Goal: Task Accomplishment & Management: Use online tool/utility

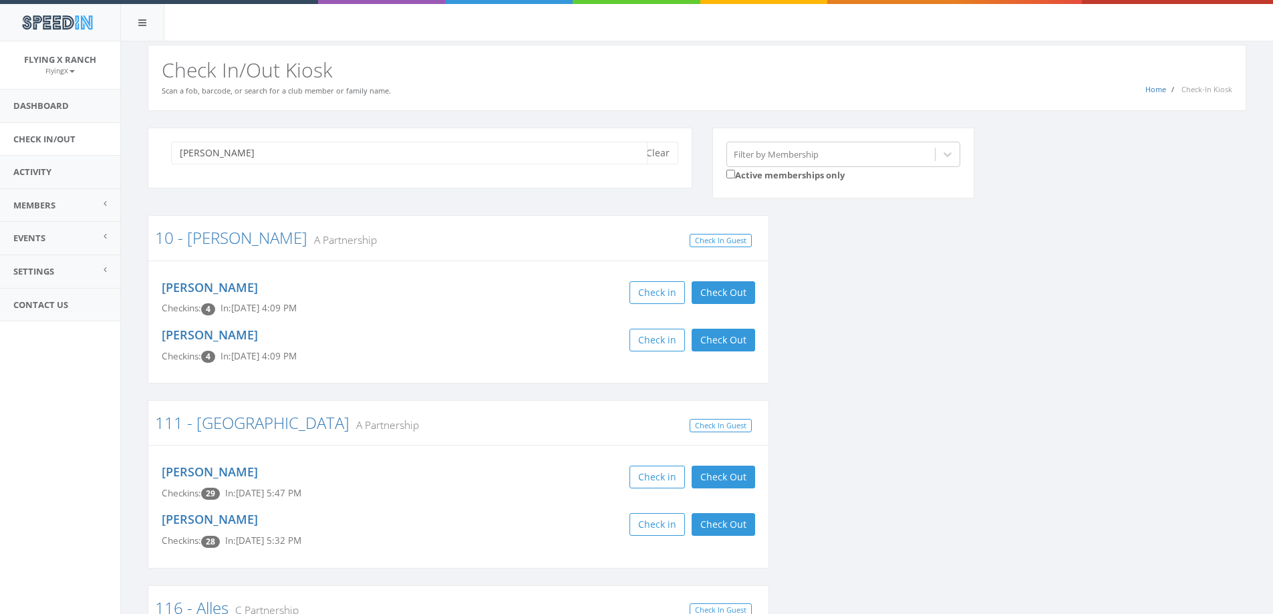
type input "[PERSON_NAME]"
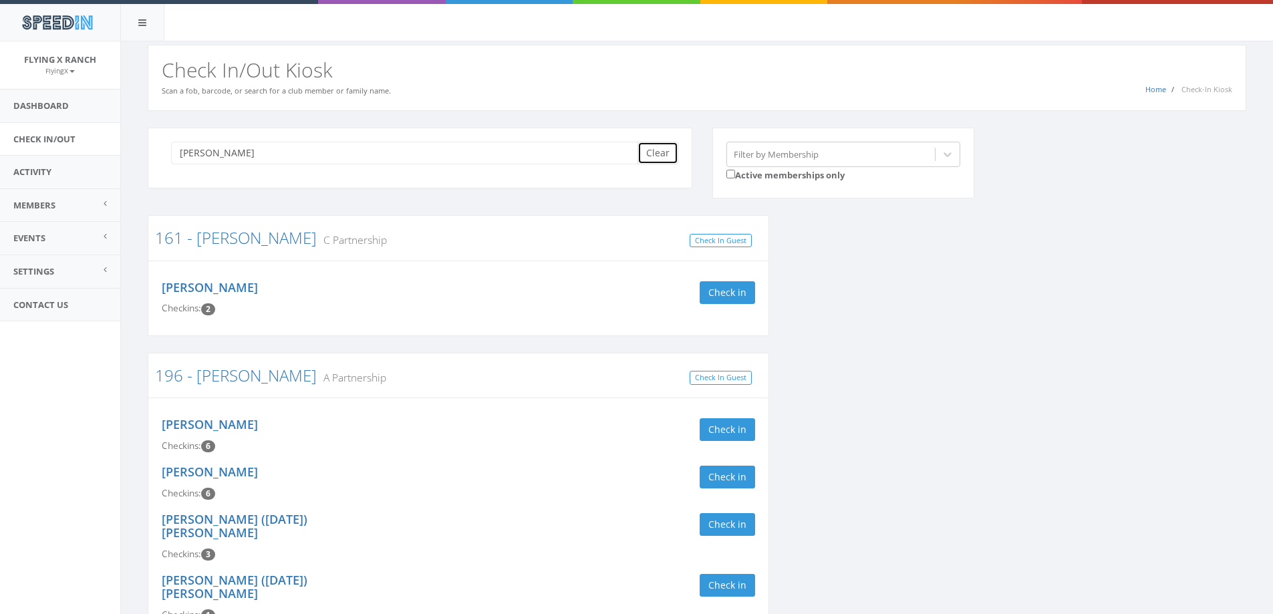
click at [668, 156] on button "Clear" at bounding box center [658, 153] width 41 height 23
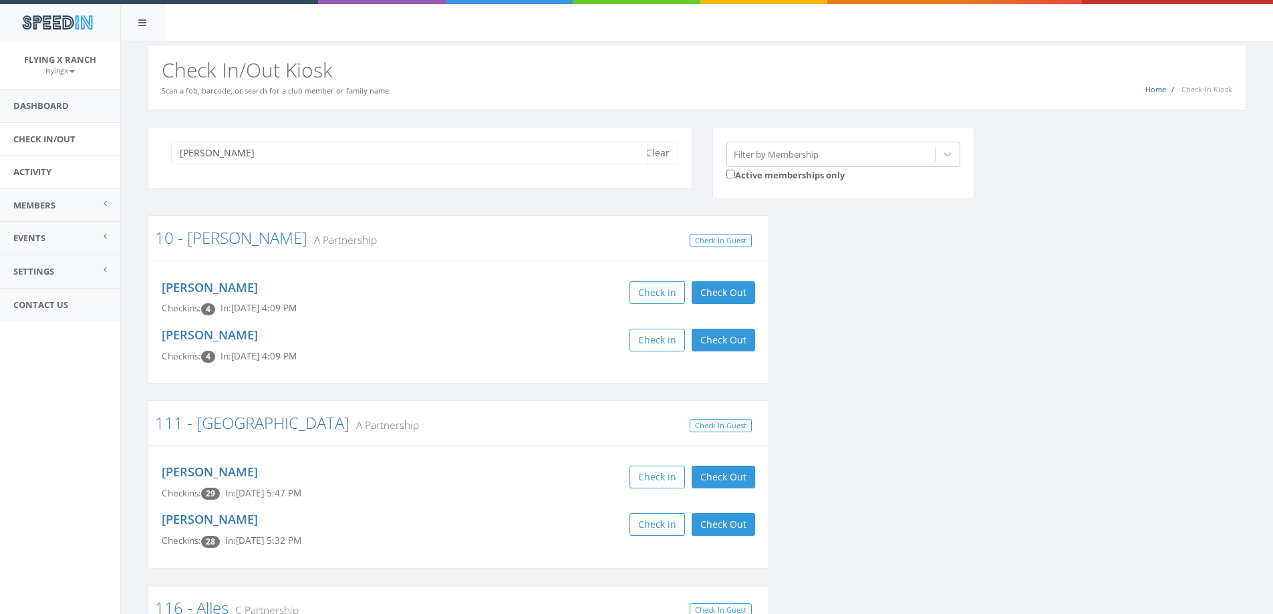
drag, startPoint x: 235, startPoint y: 152, endPoint x: 21, endPoint y: 158, distance: 214.7
click at [21, 158] on body "SpeedIn SpeedIn Flying X Ranch FlyingX My Profile Logout Dashboard Check In/Out…" at bounding box center [636, 307] width 1273 height 614
type input "daniel haiar"
drag, startPoint x: 240, startPoint y: 157, endPoint x: 84, endPoint y: 164, distance: 156.6
click at [84, 164] on body "SpeedIn SpeedIn Flying X Ranch FlyingX My Profile Logout Dashboard Check In/Out…" at bounding box center [636, 307] width 1273 height 614
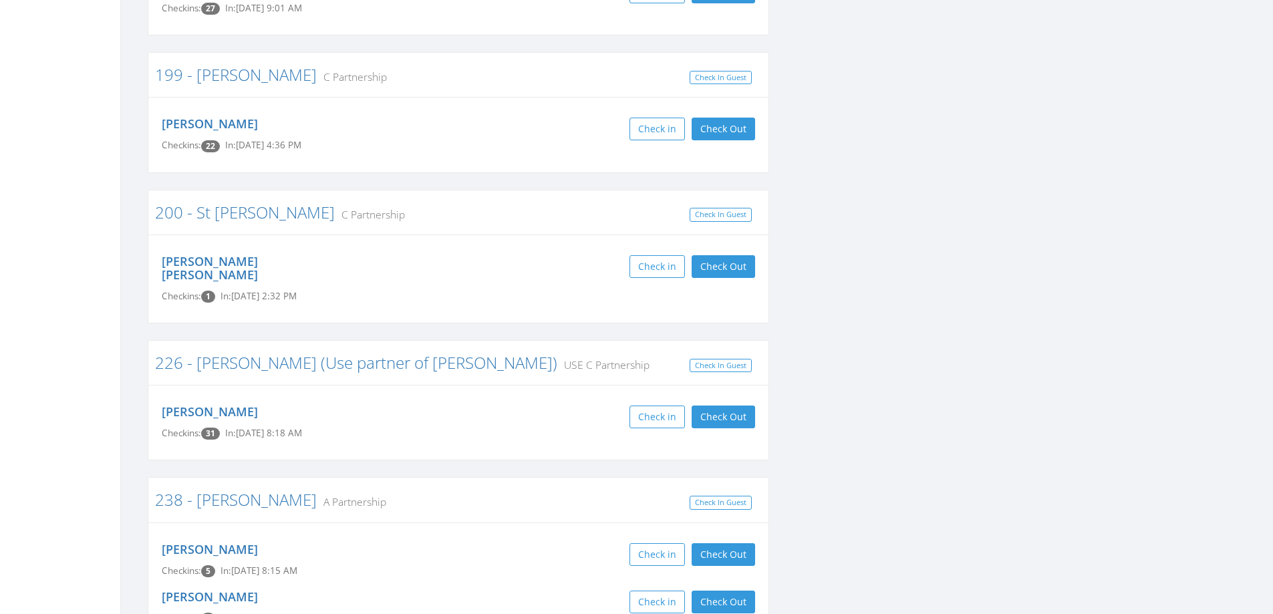
scroll to position [2273, 0]
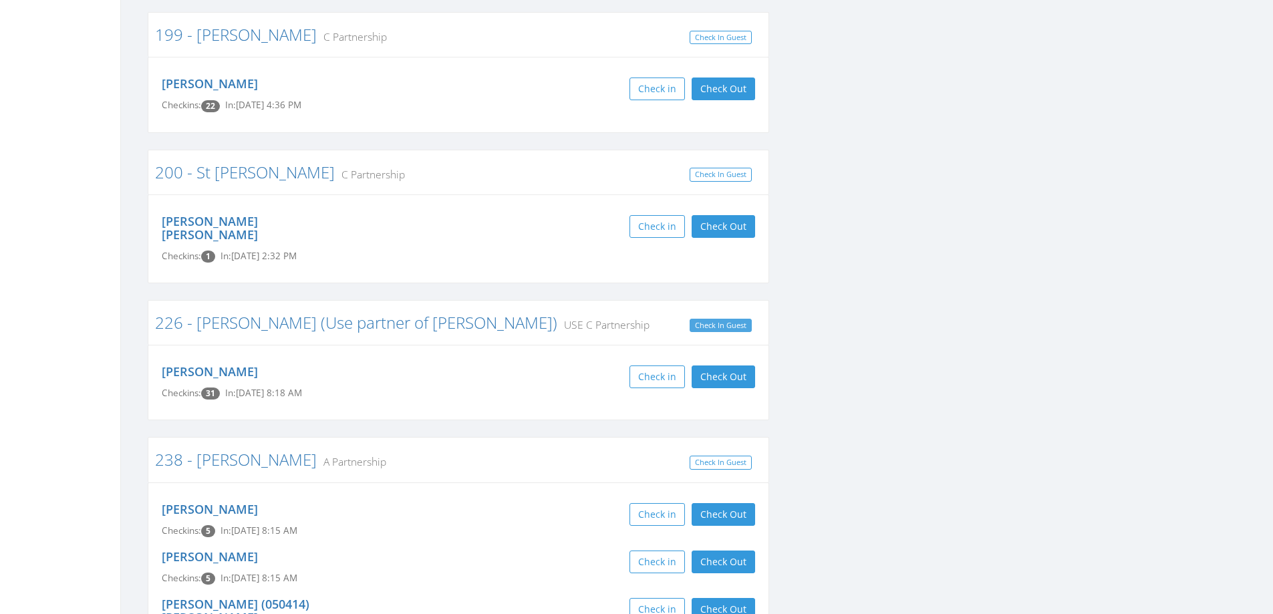
click at [734, 319] on link "Check In Guest" at bounding box center [721, 326] width 62 height 14
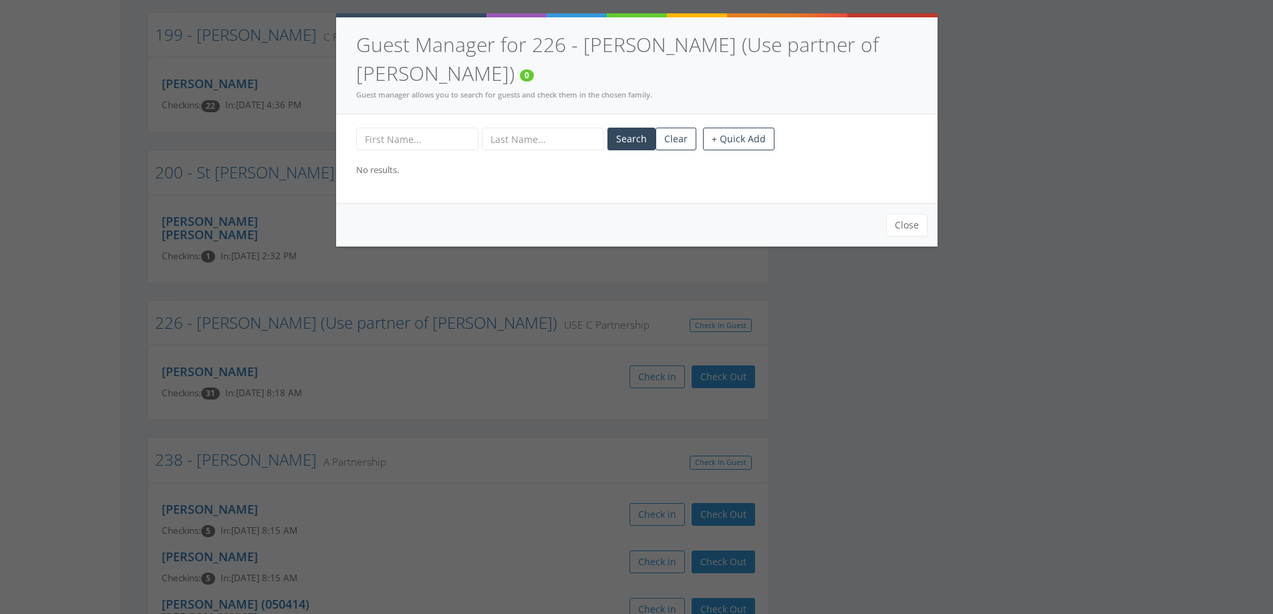
click at [400, 128] on input "text" at bounding box center [417, 139] width 122 height 23
type input "Daniel"
type input "Haiar"
click at [636, 128] on button "Search" at bounding box center [632, 139] width 48 height 23
click at [727, 128] on button "+ Quick Add" at bounding box center [739, 139] width 72 height 23
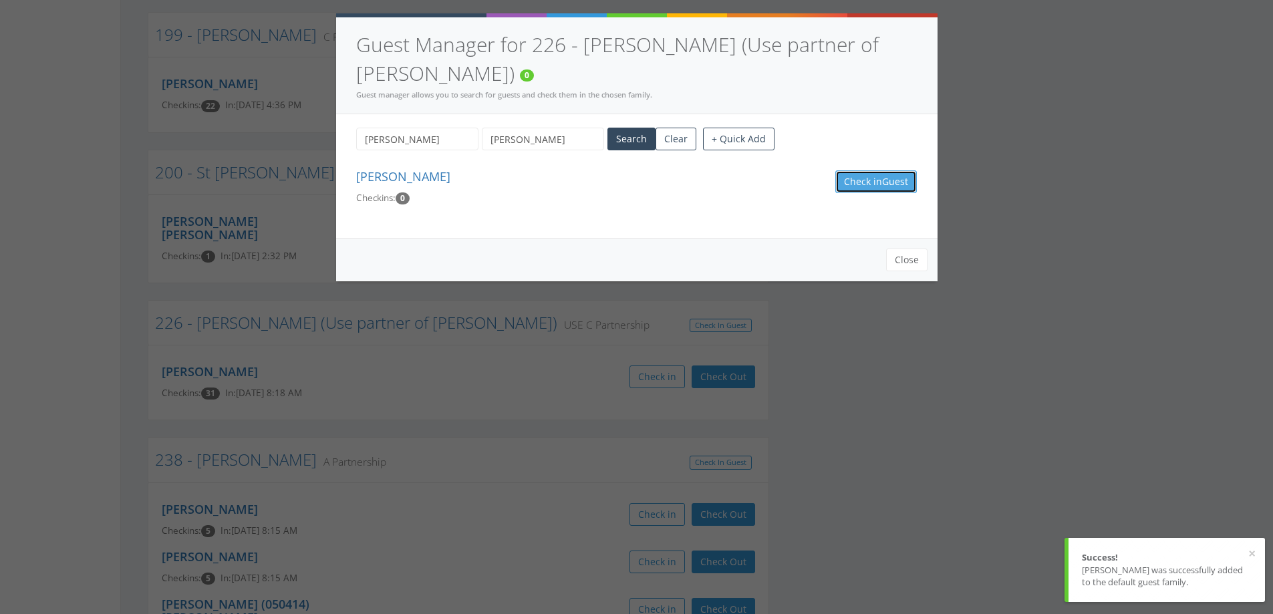
click at [877, 170] on button "Check in Guest" at bounding box center [877, 181] width 82 height 23
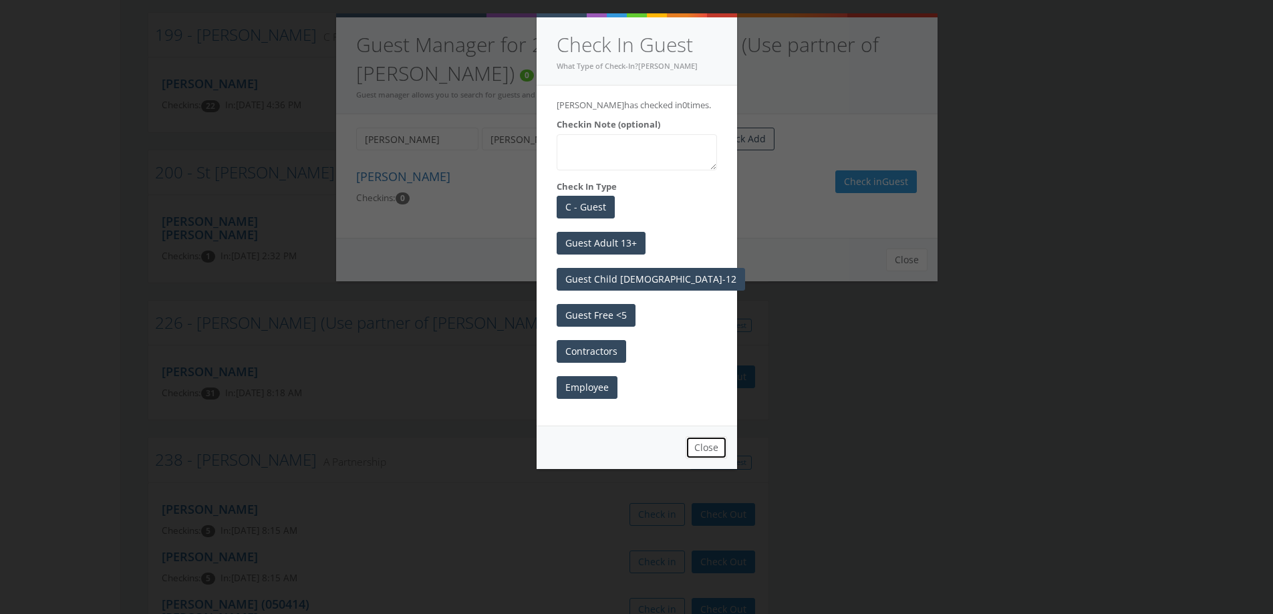
click at [708, 452] on button "Close" at bounding box center [706, 447] width 41 height 23
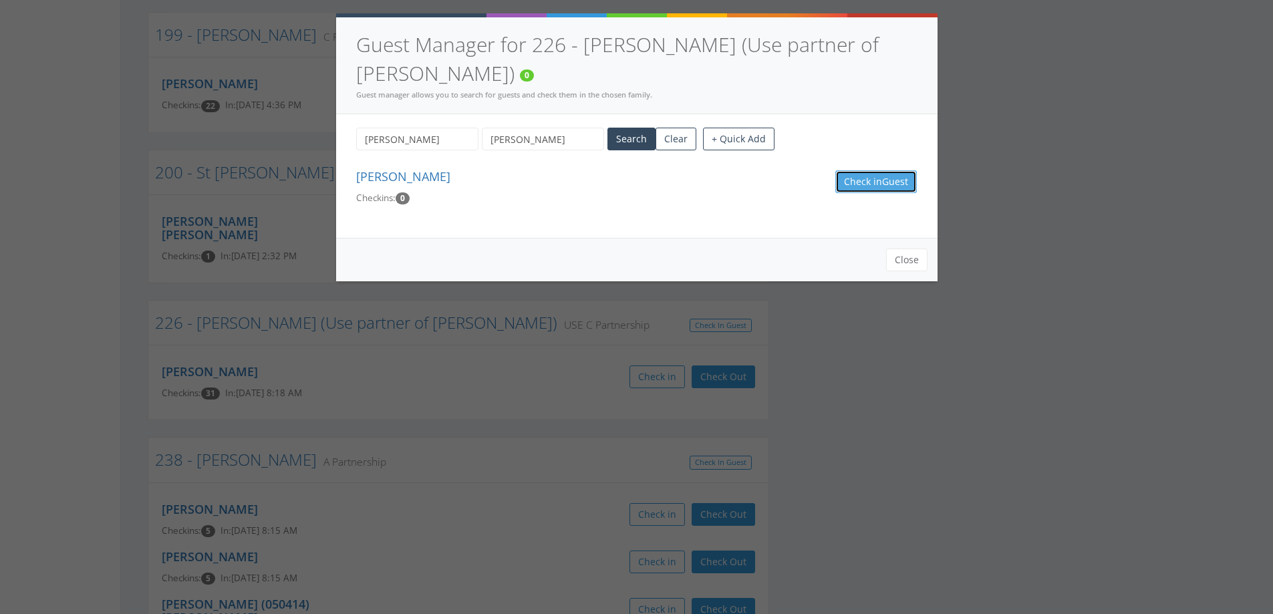
click at [846, 170] on button "Check in Guest" at bounding box center [877, 181] width 82 height 23
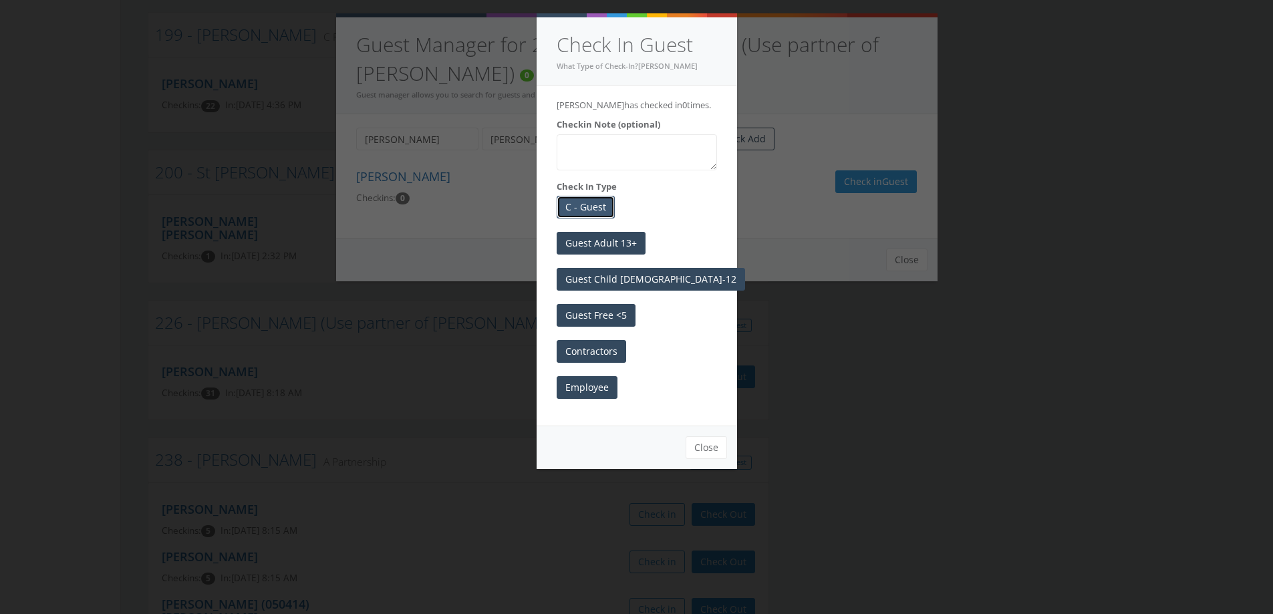
click at [585, 207] on button "C - Guest" at bounding box center [586, 207] width 58 height 23
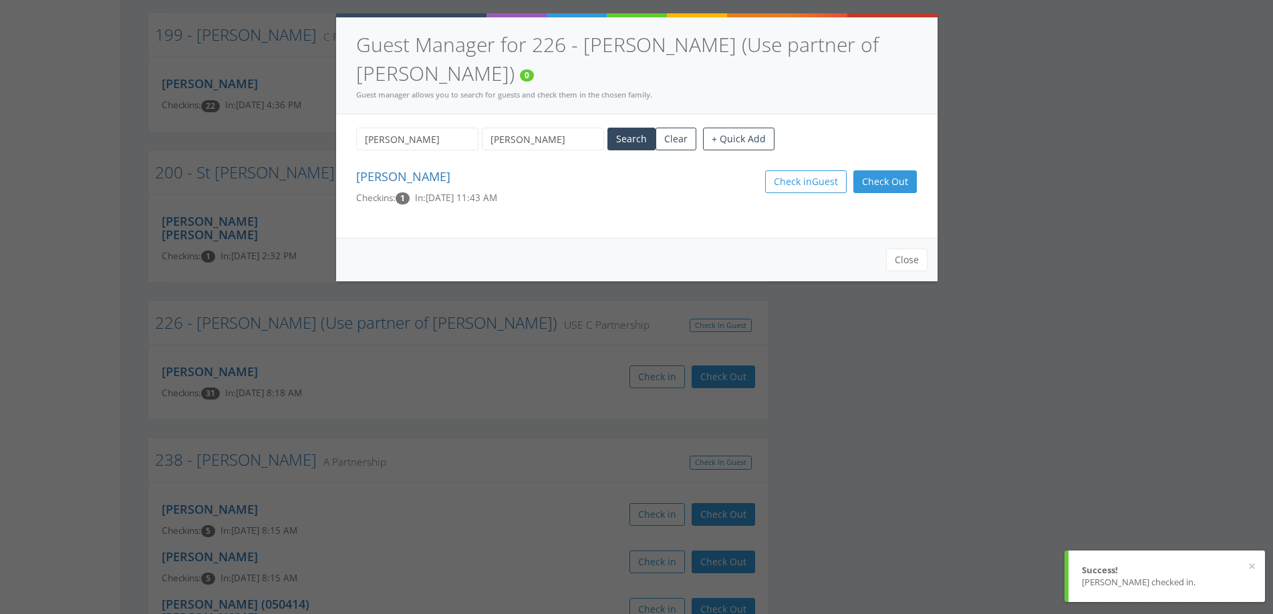
drag, startPoint x: 449, startPoint y: 109, endPoint x: 290, endPoint y: 128, distance: 160.3
click at [290, 128] on div "Guest Manager for 226 - Haiar (Use partner of Whittington) 0 Guest manager allo…" at bounding box center [636, 307] width 1273 height 614
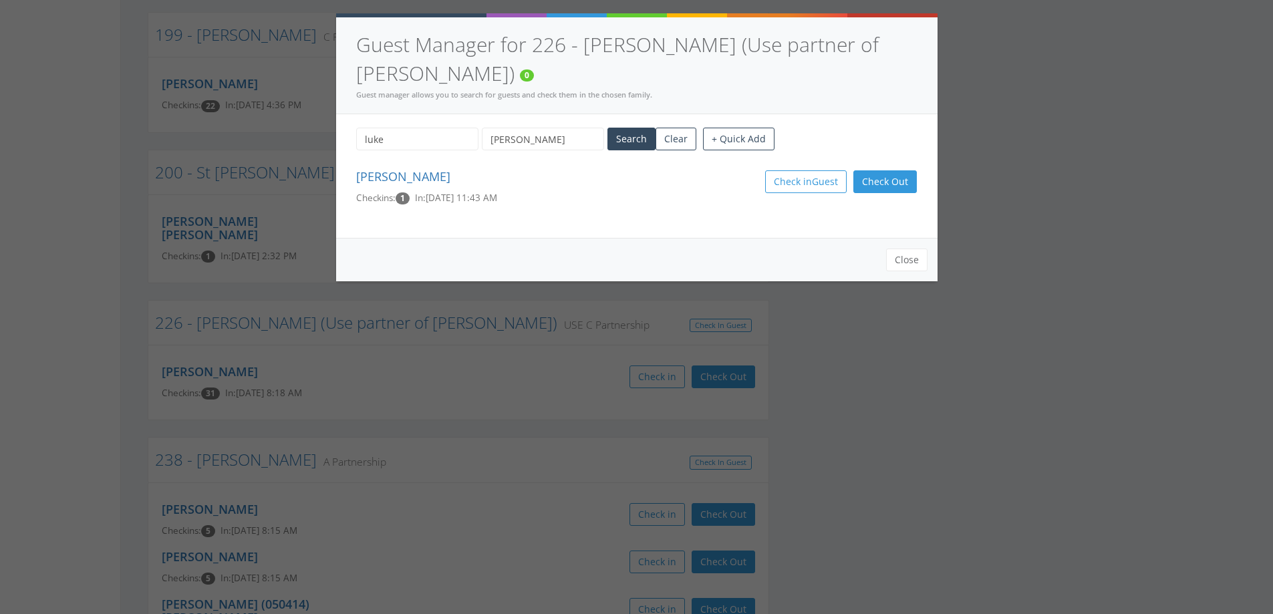
drag, startPoint x: 391, startPoint y: 106, endPoint x: 329, endPoint y: 119, distance: 63.4
click at [329, 119] on div "Guest Manager for 226 - Haiar (Use partner of Whittington) 0 Guest manager allo…" at bounding box center [636, 307] width 1273 height 614
click at [528, 197] on div "Luke Haiar Search Clear + Quick Add Daniel Haiar Checkins: 1 In: Aug 29, 11:43 …" at bounding box center [637, 176] width 602 height 124
click at [637, 128] on button "Search" at bounding box center [632, 139] width 48 height 23
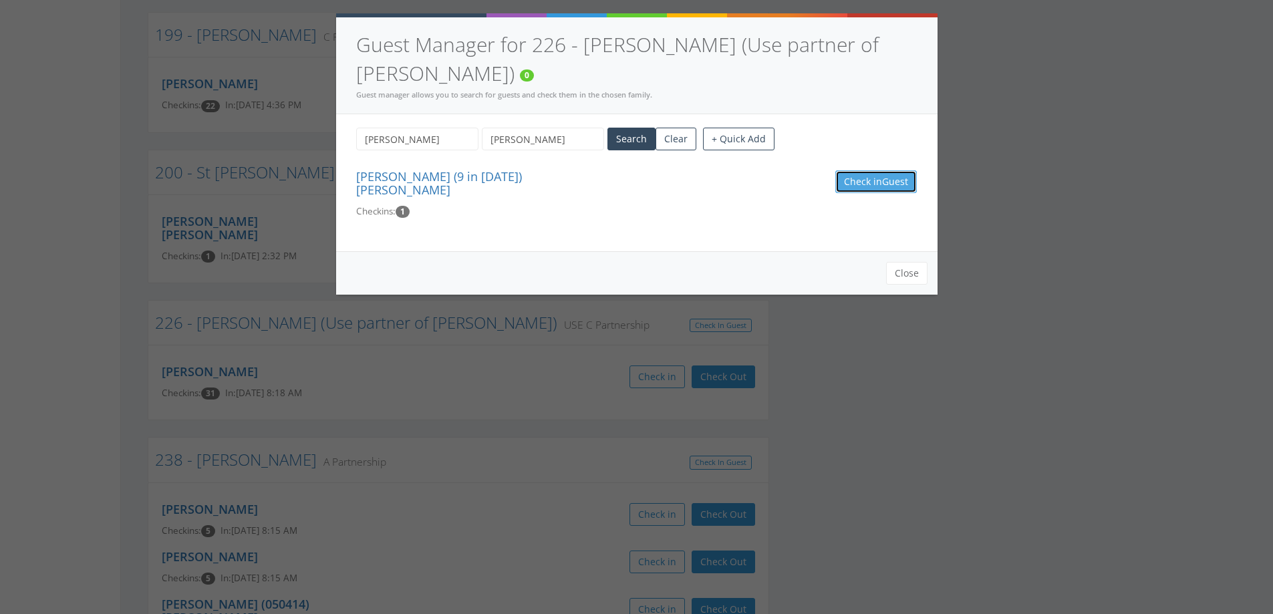
click at [854, 170] on button "Check in Guest" at bounding box center [877, 181] width 82 height 23
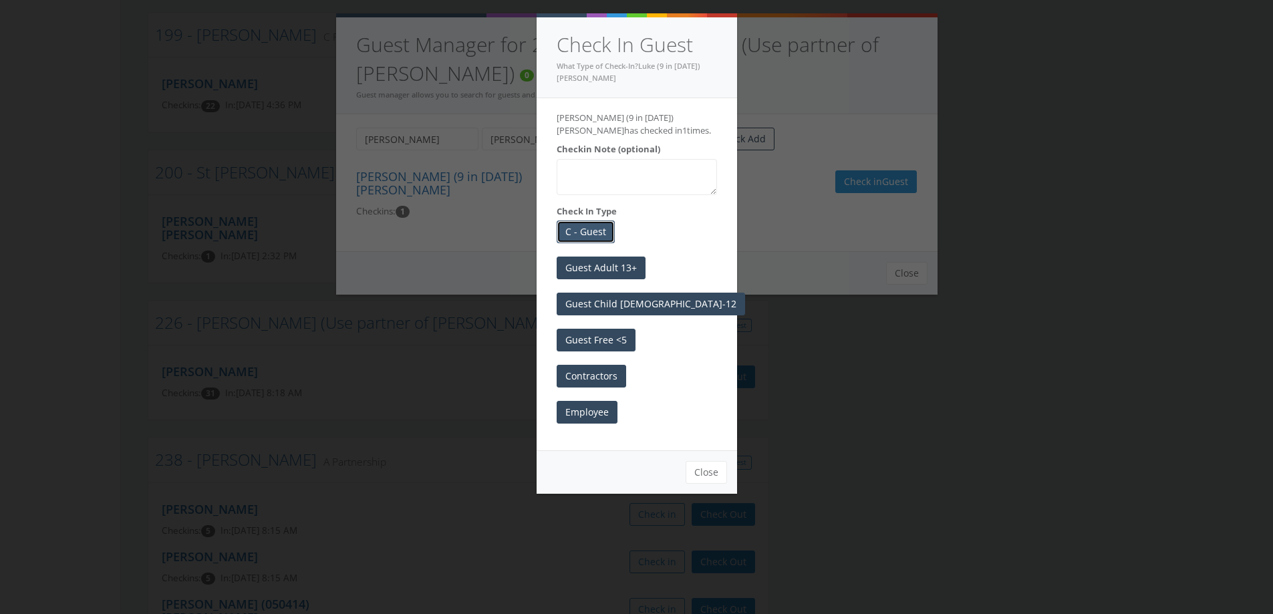
click at [572, 226] on button "C - Guest" at bounding box center [586, 232] width 58 height 23
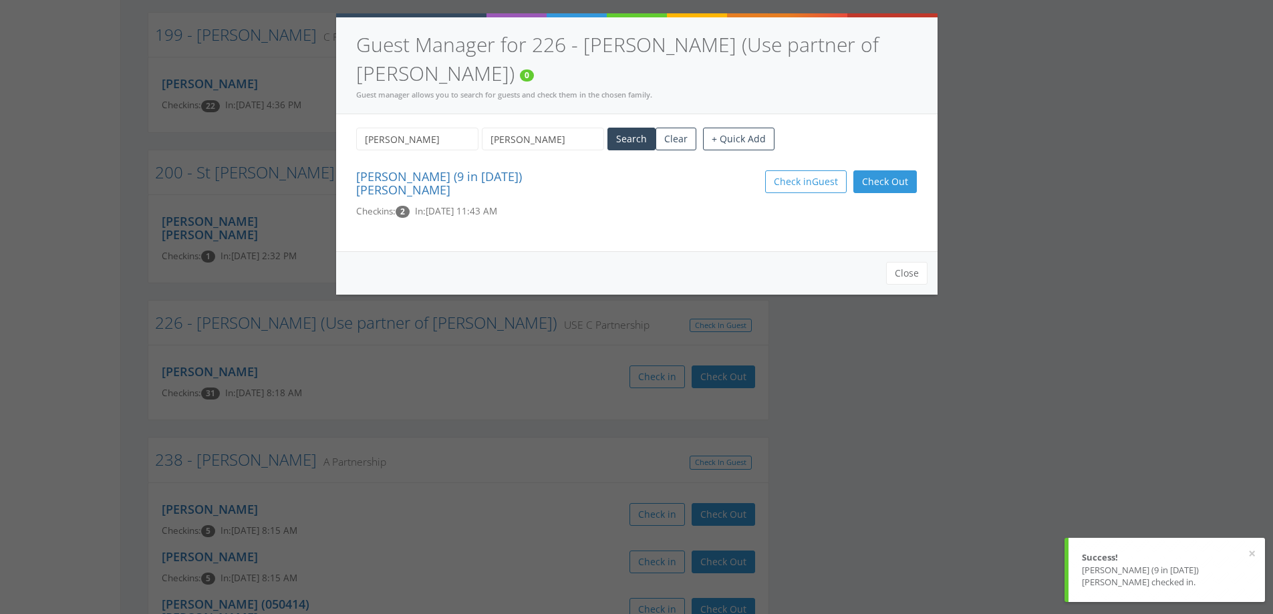
drag, startPoint x: 426, startPoint y: 112, endPoint x: 297, endPoint y: 126, distance: 129.8
click at [298, 126] on div "Guest Manager for 226 - Haiar (Use partner of Whittington) 0 Guest manager allo…" at bounding box center [636, 307] width 1273 height 614
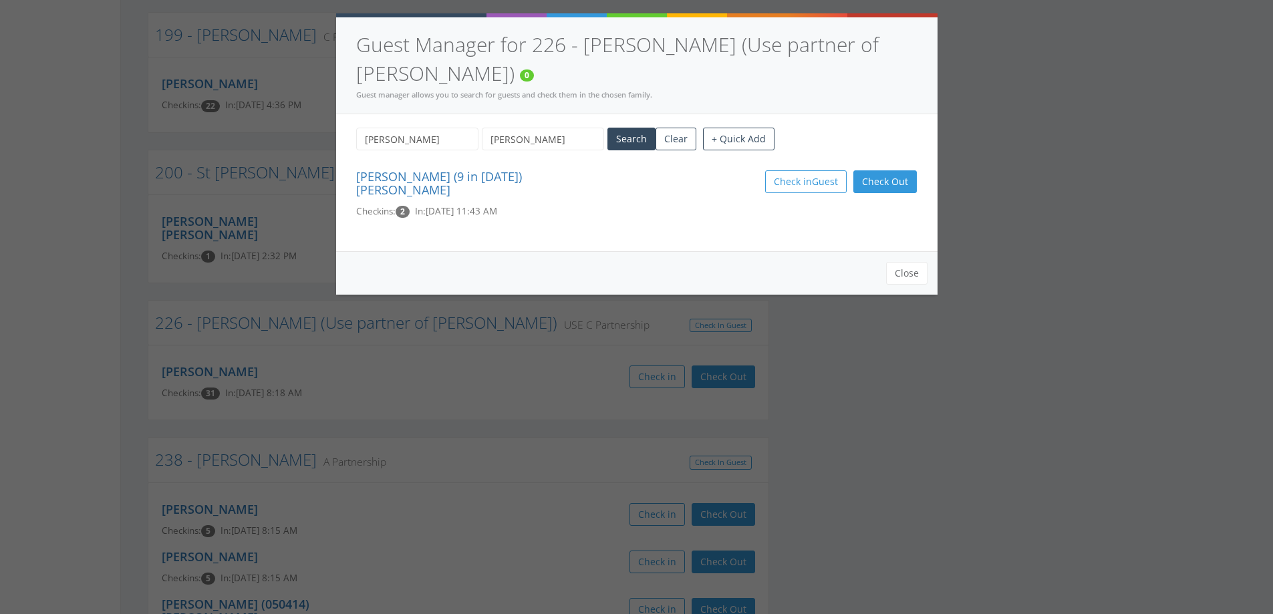
type input "David"
click at [621, 114] on div "David Haiar Search Clear + Quick Add Luke (9 in 2024) Haiar Checkins: 2 In: Aug…" at bounding box center [637, 182] width 602 height 137
click at [622, 128] on button "Search" at bounding box center [632, 139] width 48 height 23
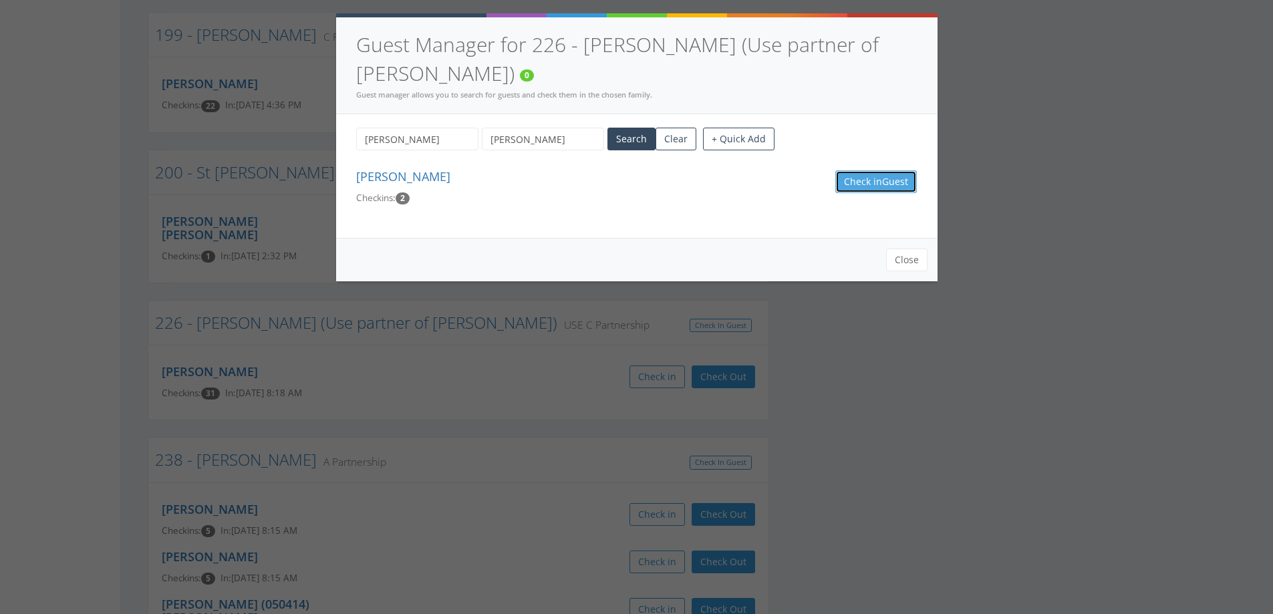
click at [852, 170] on button "Check in Guest" at bounding box center [877, 181] width 82 height 23
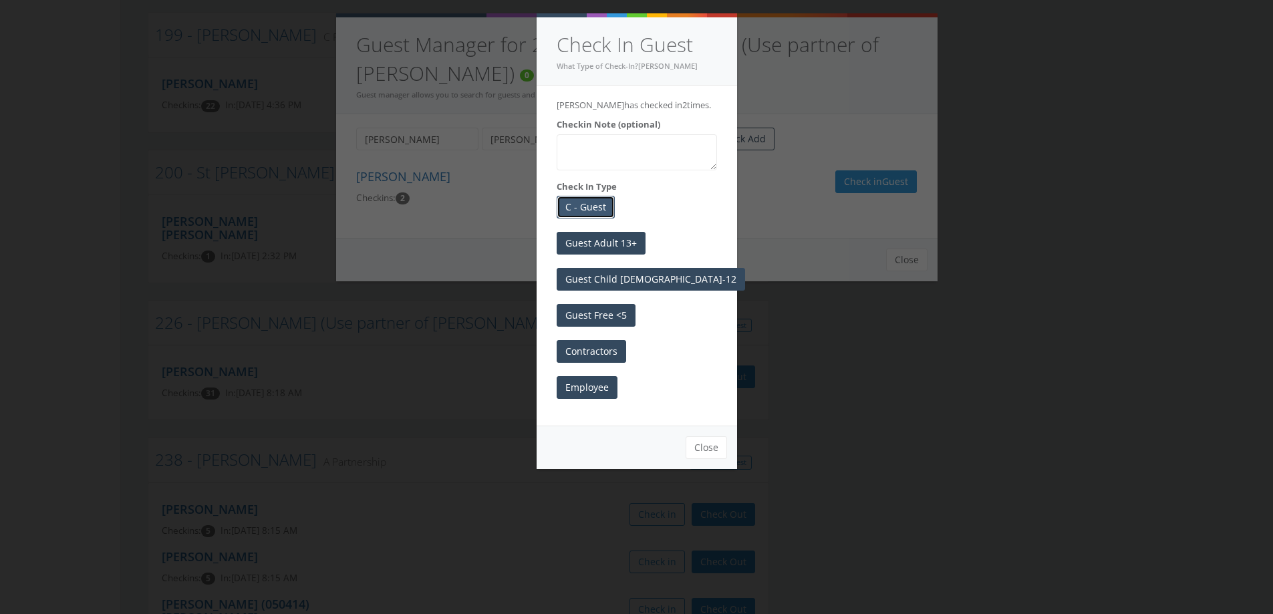
click at [586, 204] on button "C - Guest" at bounding box center [586, 207] width 58 height 23
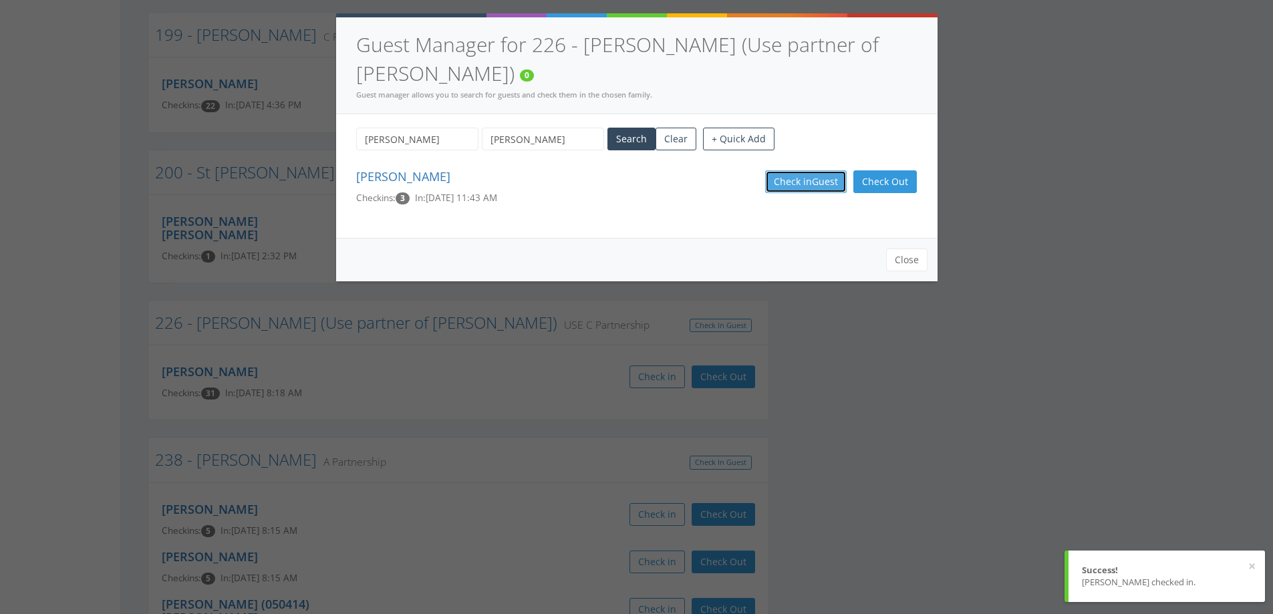
click at [798, 170] on button "Check in Guest" at bounding box center [806, 181] width 82 height 23
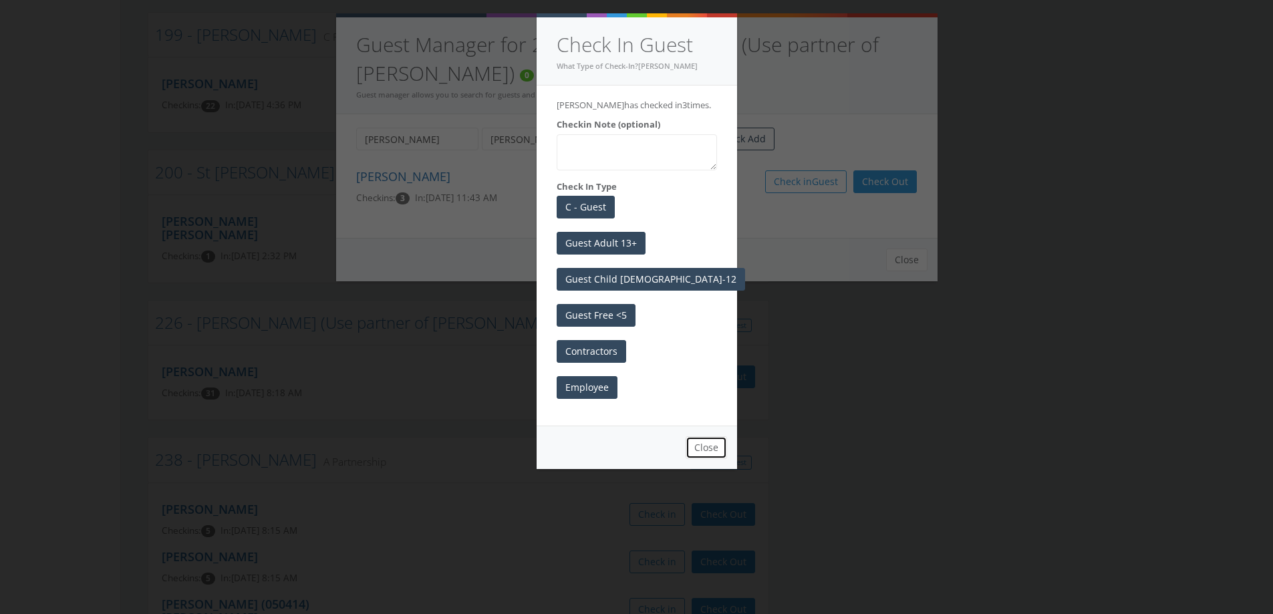
click at [701, 440] on button "Close" at bounding box center [706, 447] width 41 height 23
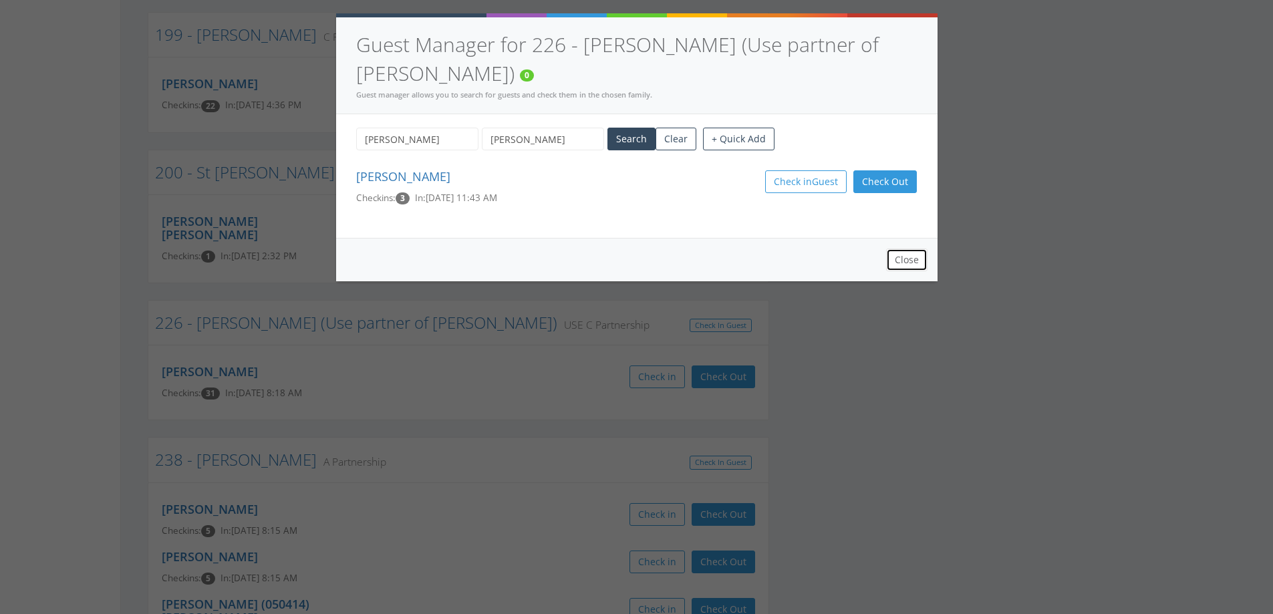
click at [904, 249] on button "Close" at bounding box center [906, 260] width 41 height 23
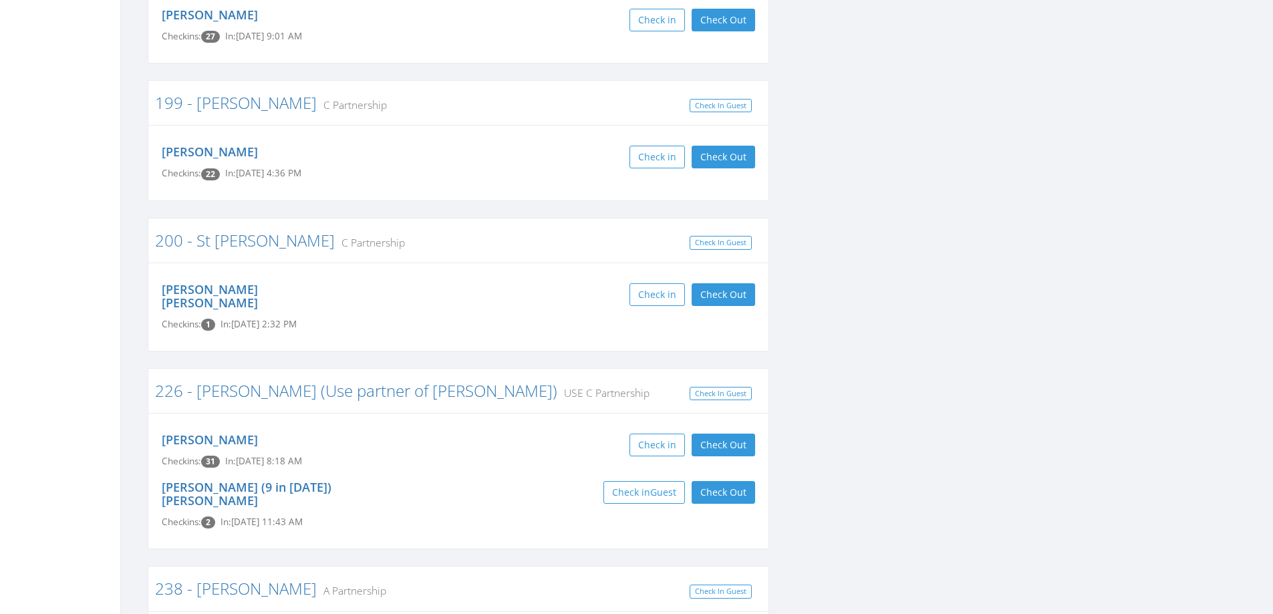
scroll to position [2273, 0]
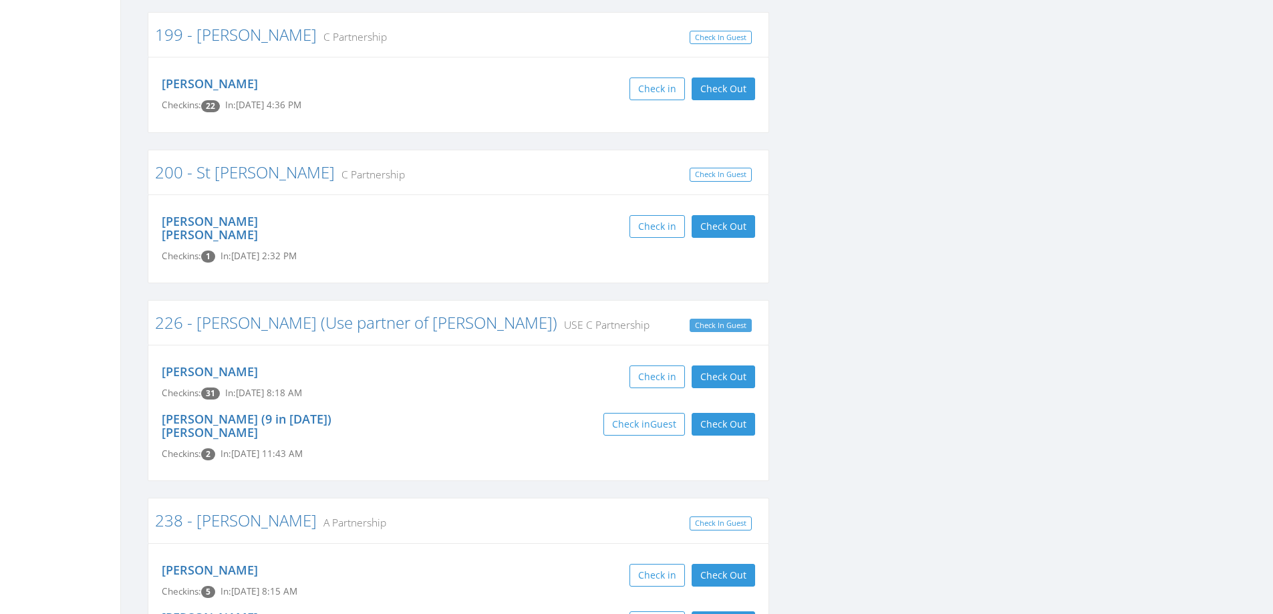
click at [731, 319] on link "Check In Guest" at bounding box center [721, 326] width 62 height 14
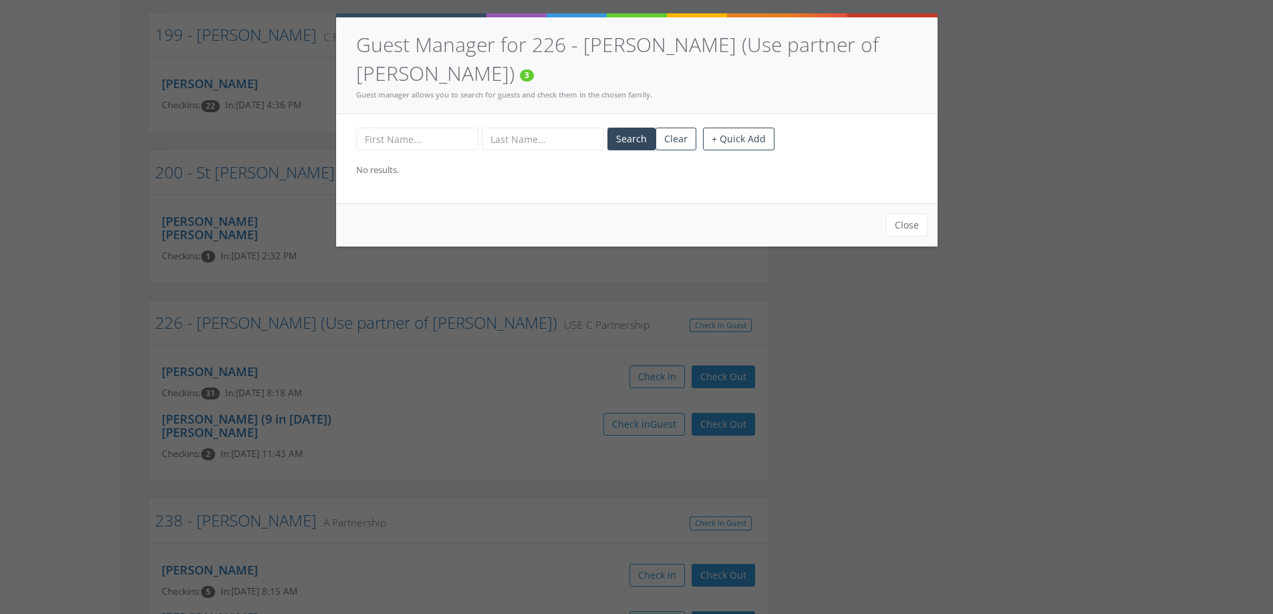
click at [437, 128] on input "text" at bounding box center [417, 139] width 122 height 23
type input "David"
click at [541, 128] on input "text" at bounding box center [543, 139] width 122 height 23
type input "Haiar"
click at [629, 128] on button "Search" at bounding box center [632, 139] width 48 height 23
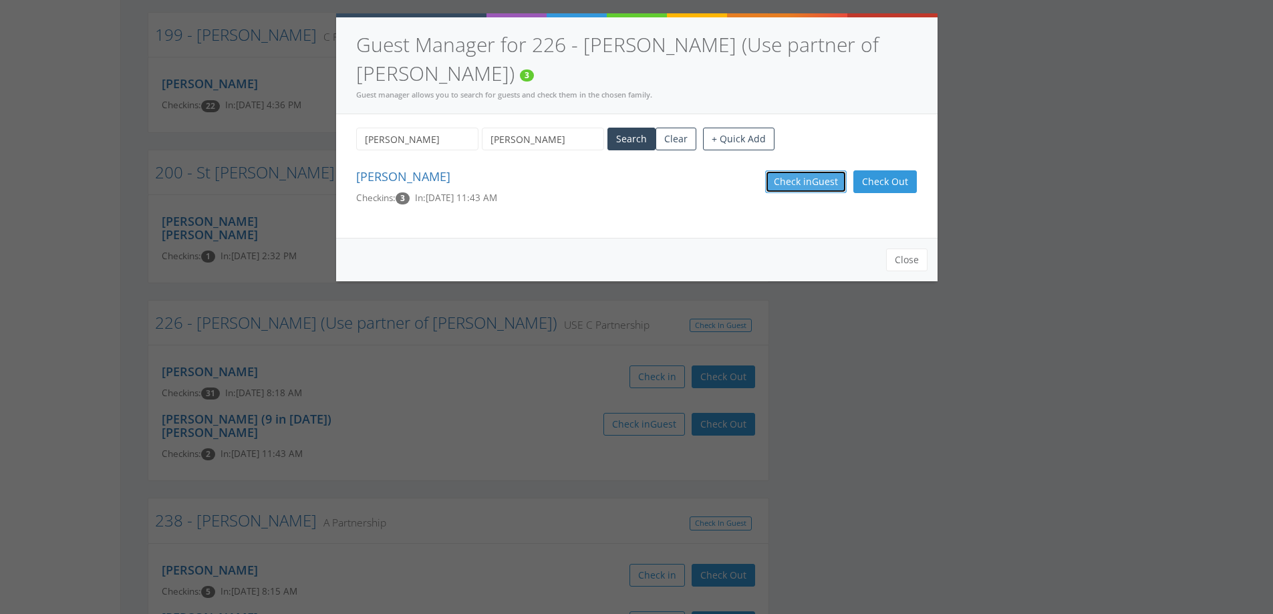
click at [796, 170] on button "Check in Guest" at bounding box center [806, 181] width 82 height 23
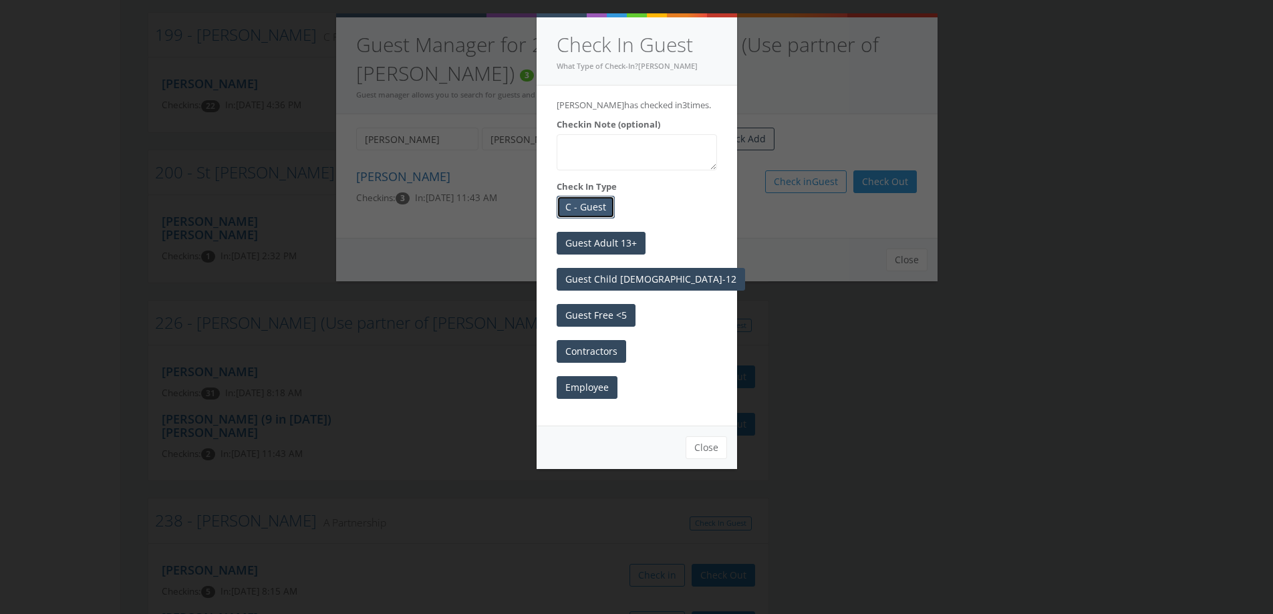
click at [576, 202] on button "C - Guest" at bounding box center [586, 207] width 58 height 23
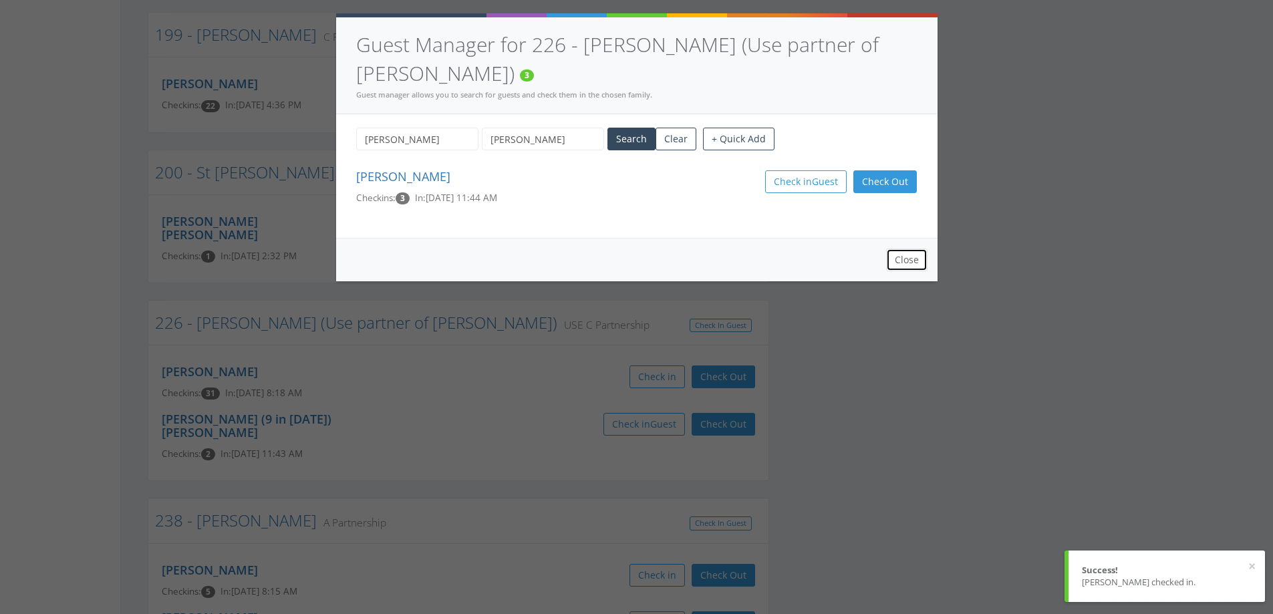
click at [916, 249] on button "Close" at bounding box center [906, 260] width 41 height 23
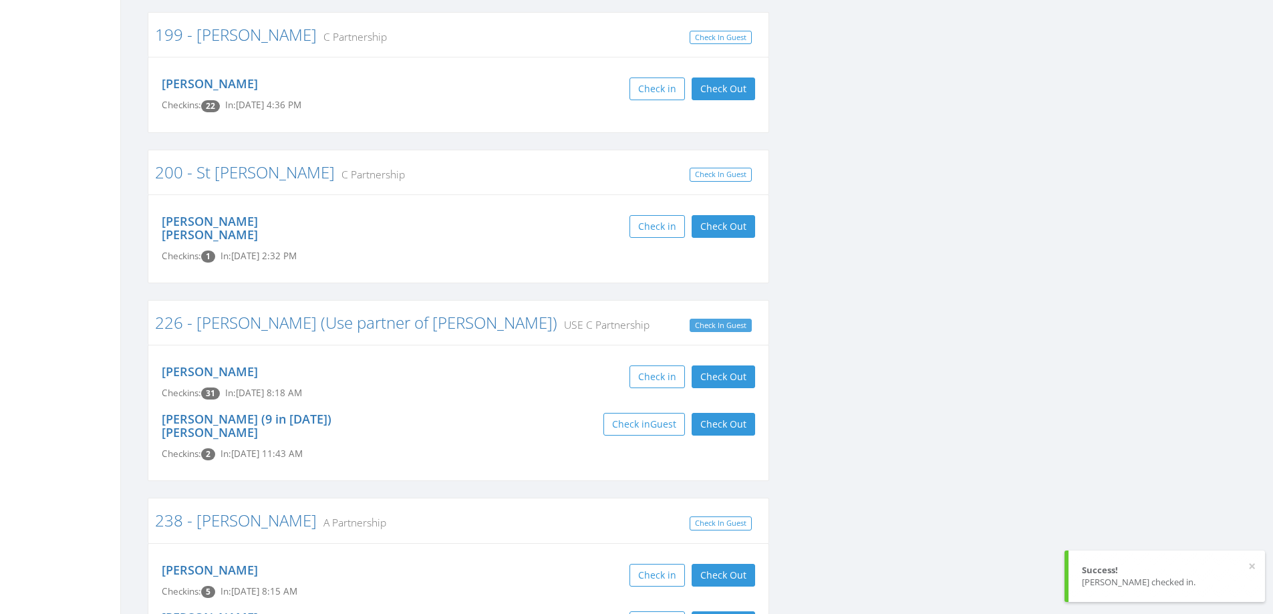
click at [722, 319] on link "Check In Guest" at bounding box center [721, 326] width 62 height 14
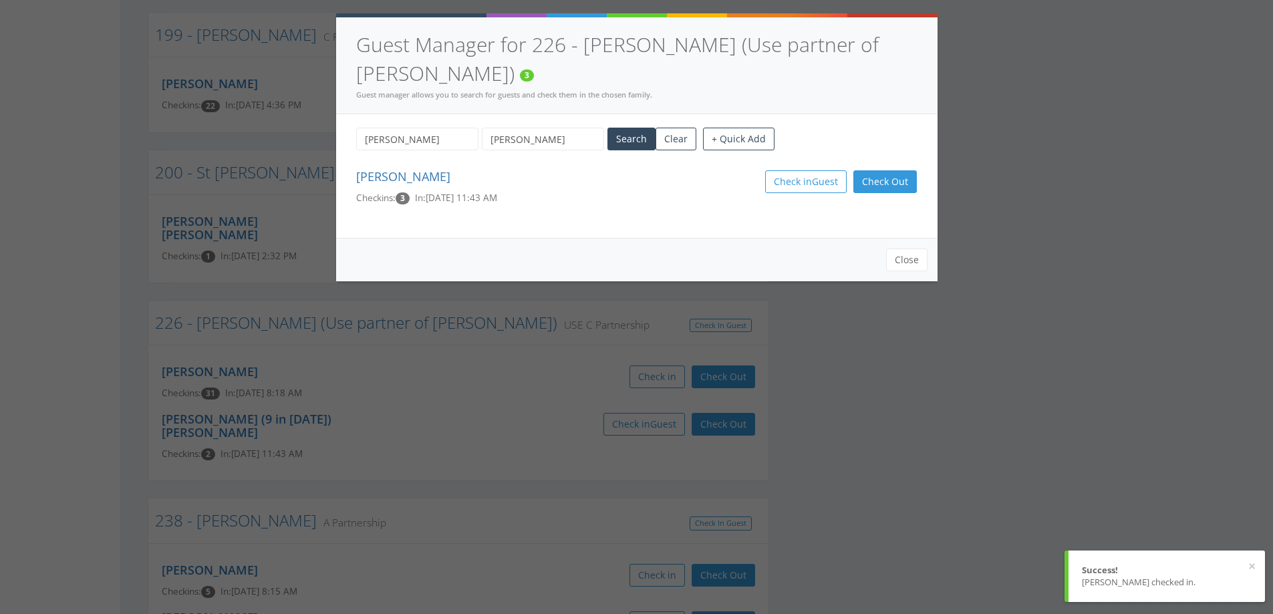
drag, startPoint x: 406, startPoint y: 113, endPoint x: 281, endPoint y: 128, distance: 126.6
click at [283, 128] on div "Guest Manager for 226 - Haiar (Use partner of Whittington) 3 Guest manager allo…" at bounding box center [636, 307] width 1273 height 614
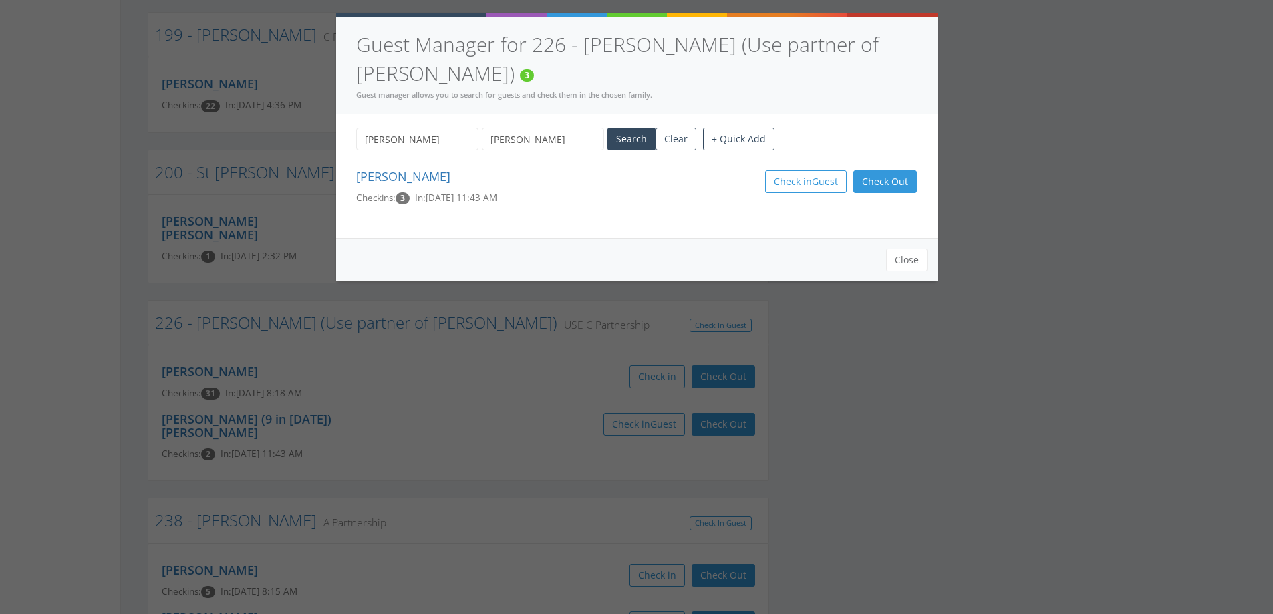
type input "Daniel"
click at [636, 128] on button "Search" at bounding box center [632, 139] width 48 height 23
click at [753, 128] on button "+ Quick Add" at bounding box center [739, 139] width 72 height 23
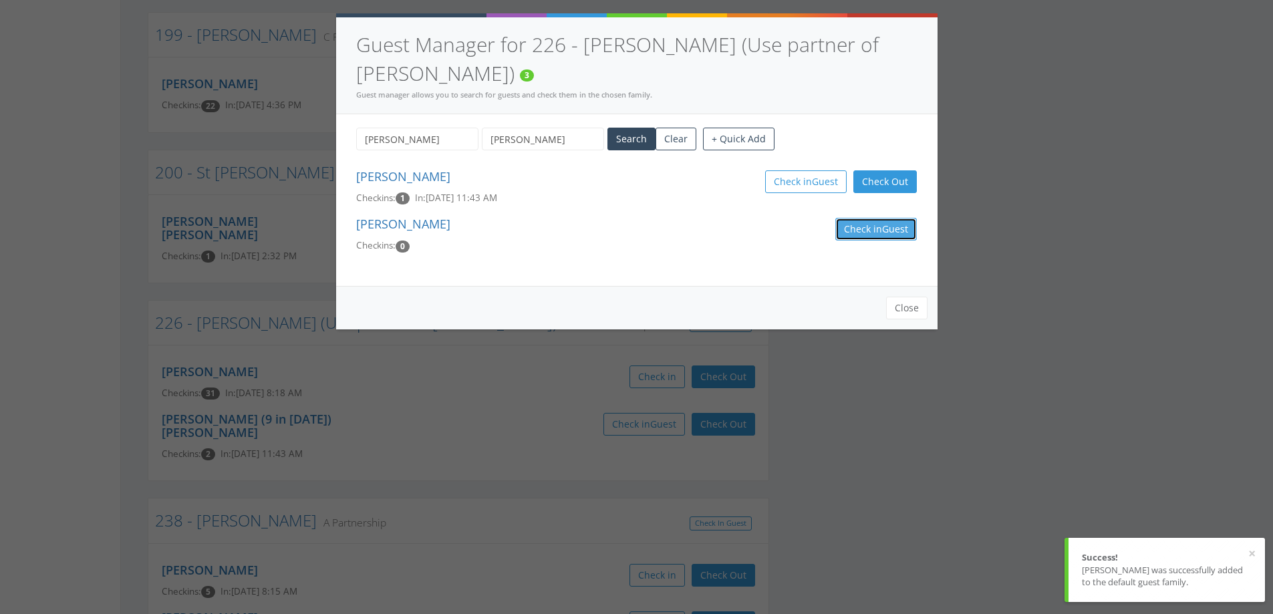
click at [860, 218] on button "Check in Guest" at bounding box center [877, 229] width 82 height 23
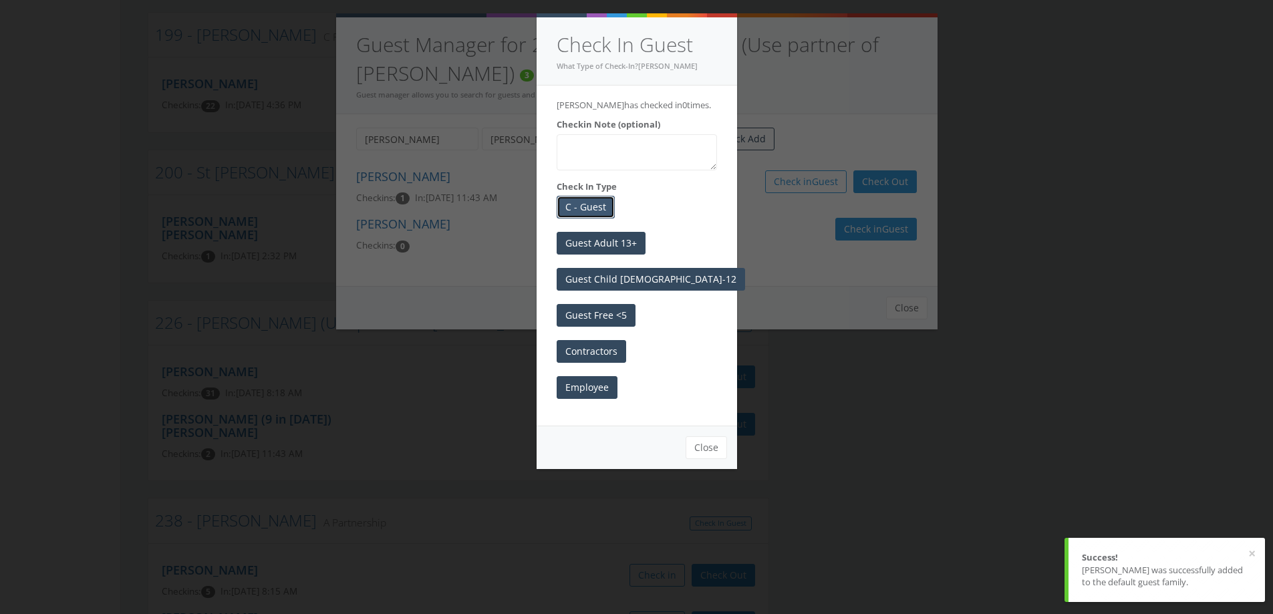
click at [587, 213] on button "C - Guest" at bounding box center [586, 207] width 58 height 23
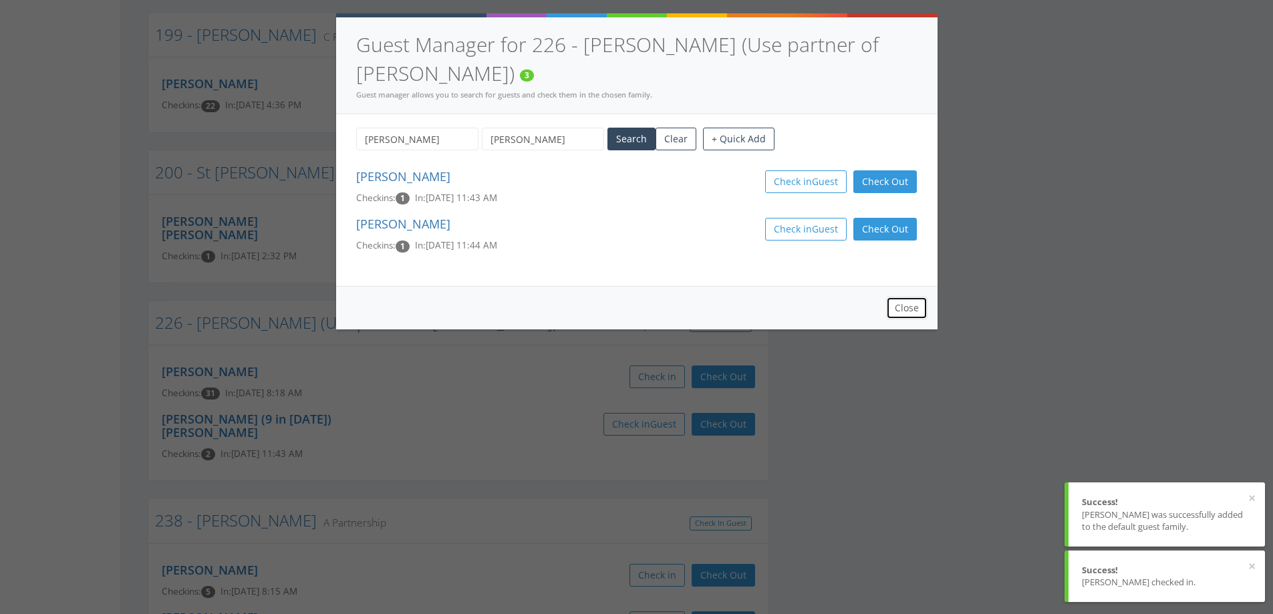
click at [918, 297] on button "Close" at bounding box center [906, 308] width 41 height 23
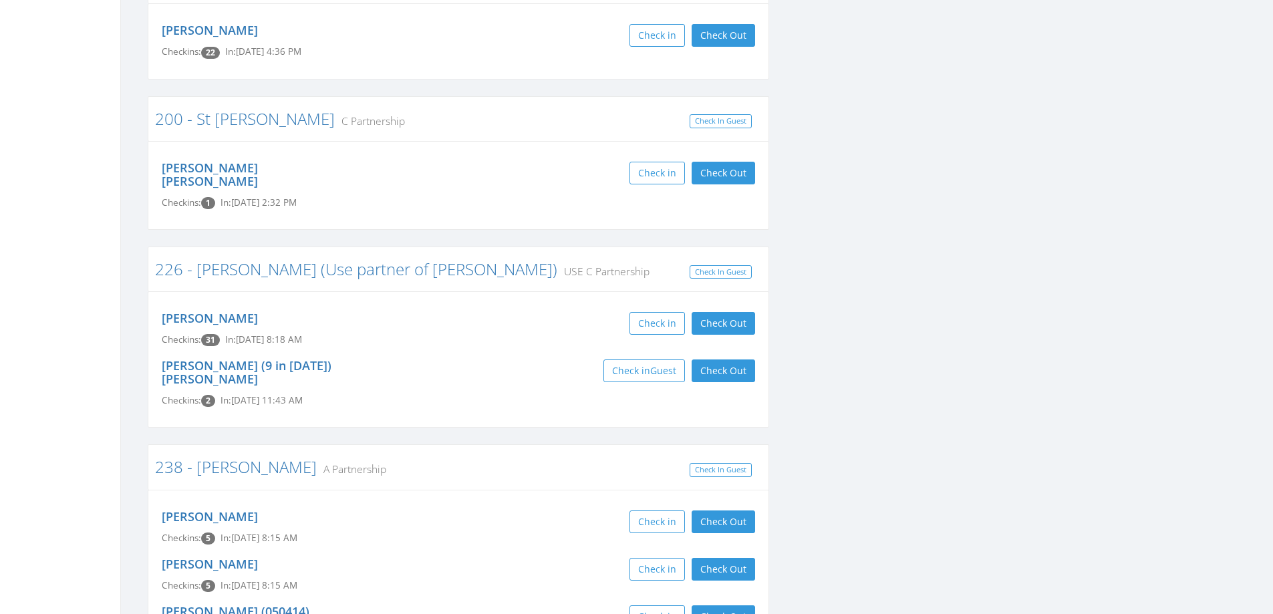
scroll to position [2339, 0]
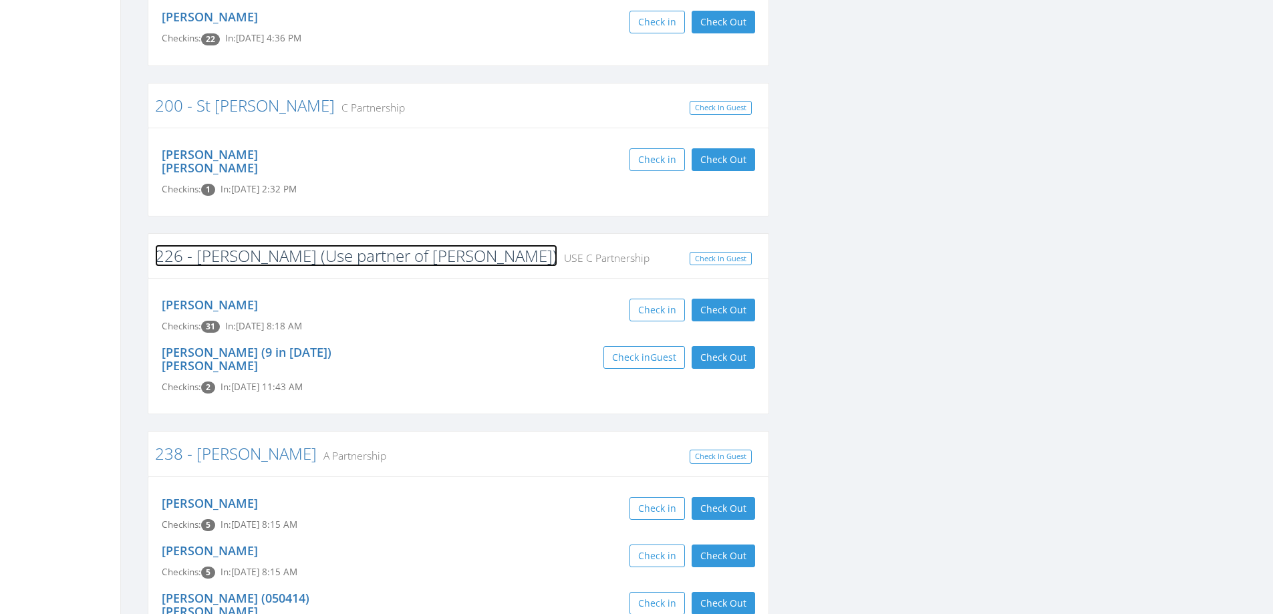
click at [374, 245] on link "226 - Haiar (Use partner of Whittington)" at bounding box center [356, 256] width 402 height 22
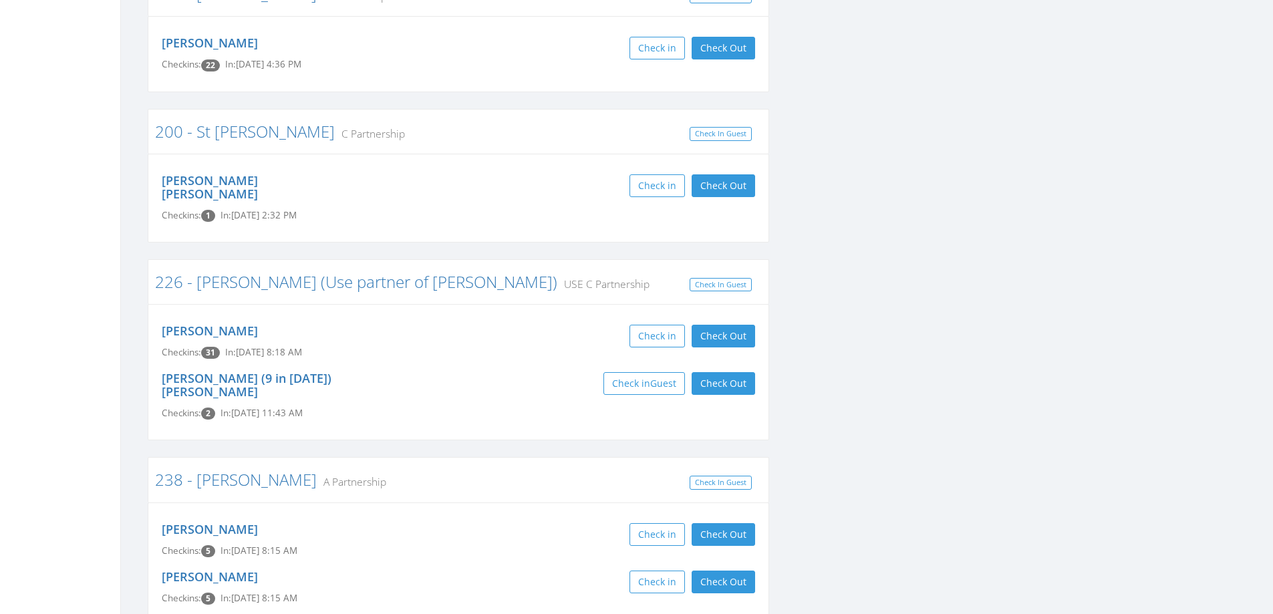
scroll to position [2273, 0]
